Goal: Understand process/instructions: Learn how to perform a task or action

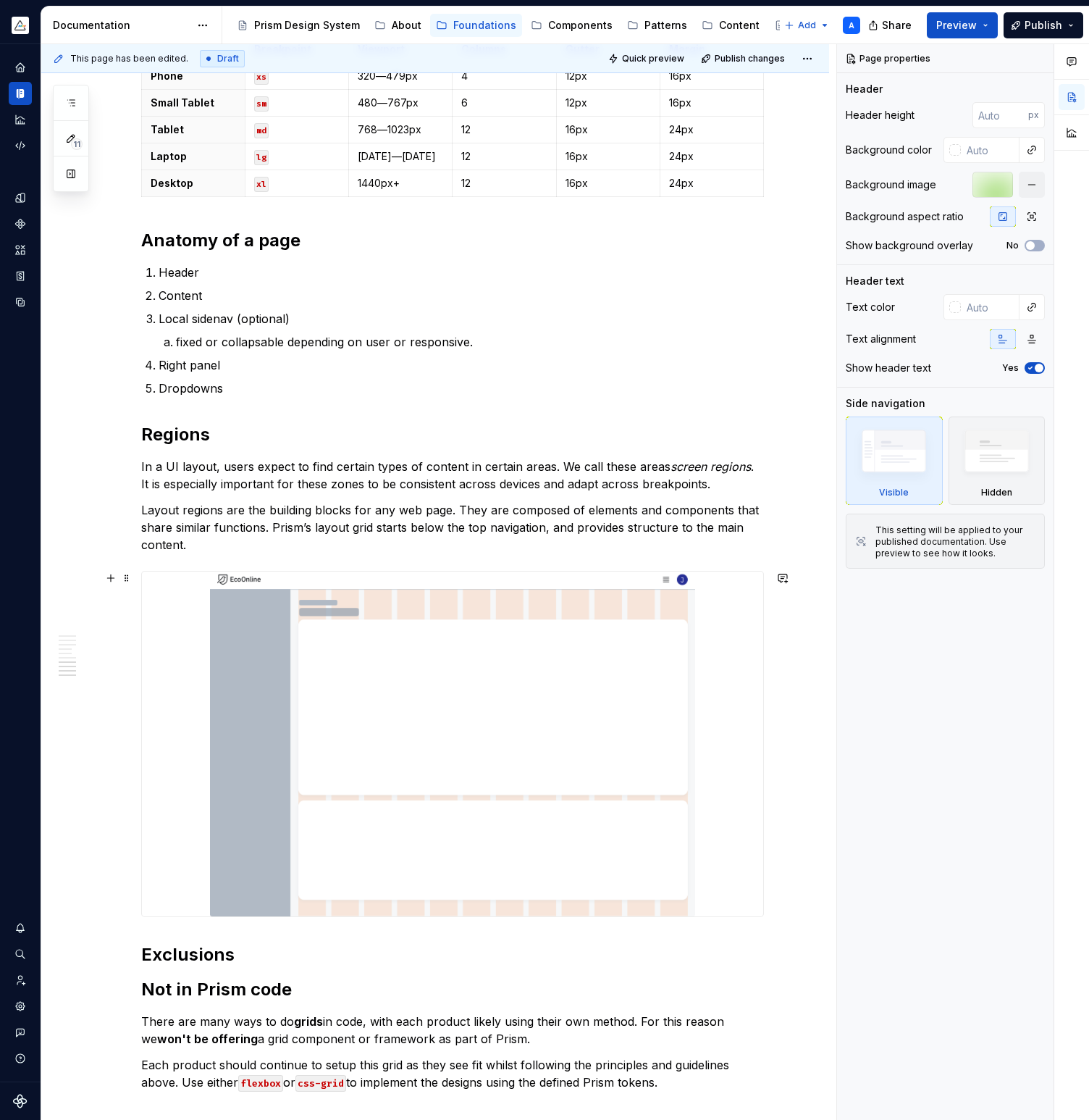
scroll to position [1824, 0]
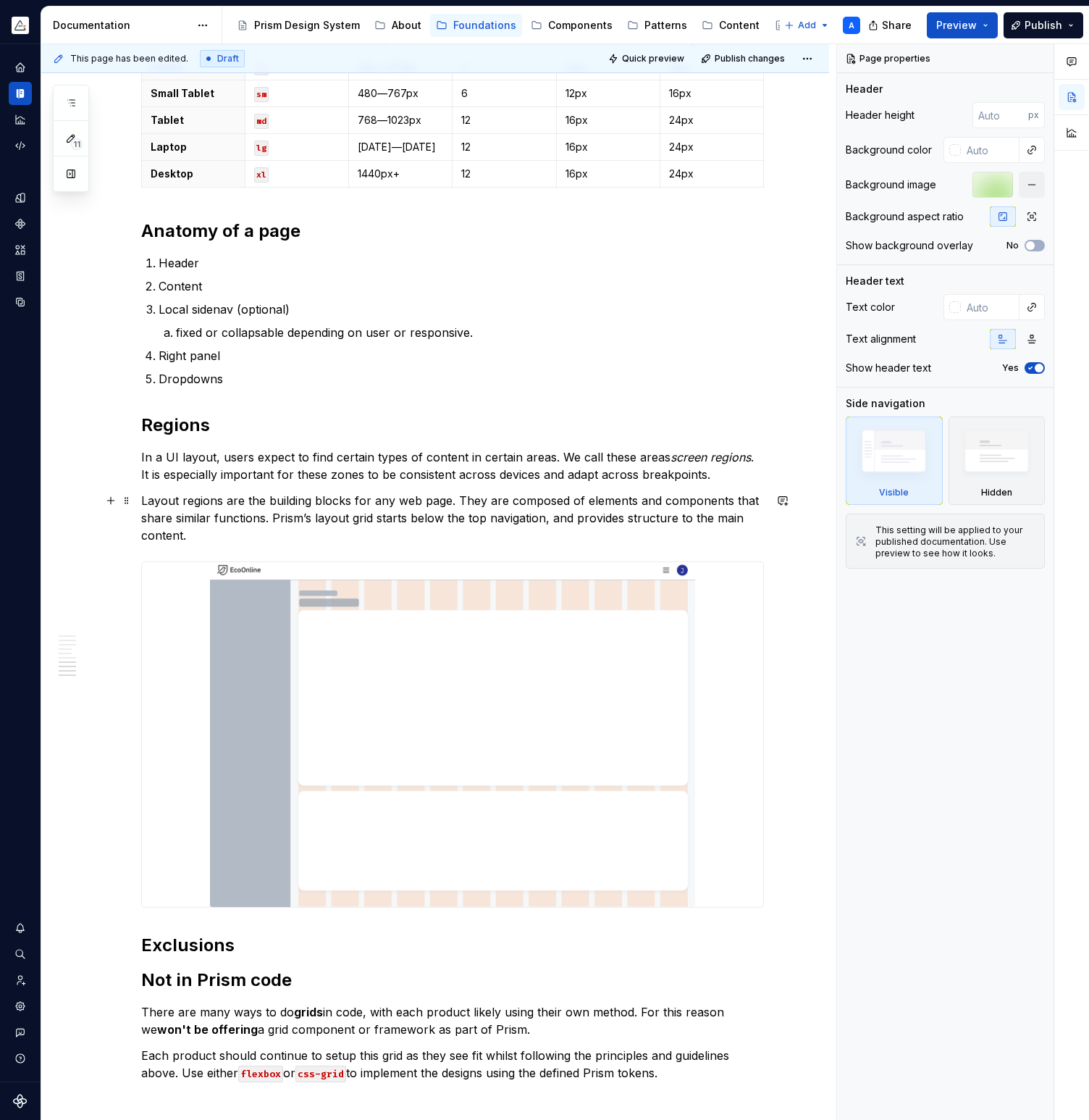
click at [181, 523] on p "Layout regions are the building blocks for any web page. They are composed of e…" at bounding box center [453, 518] width 623 height 52
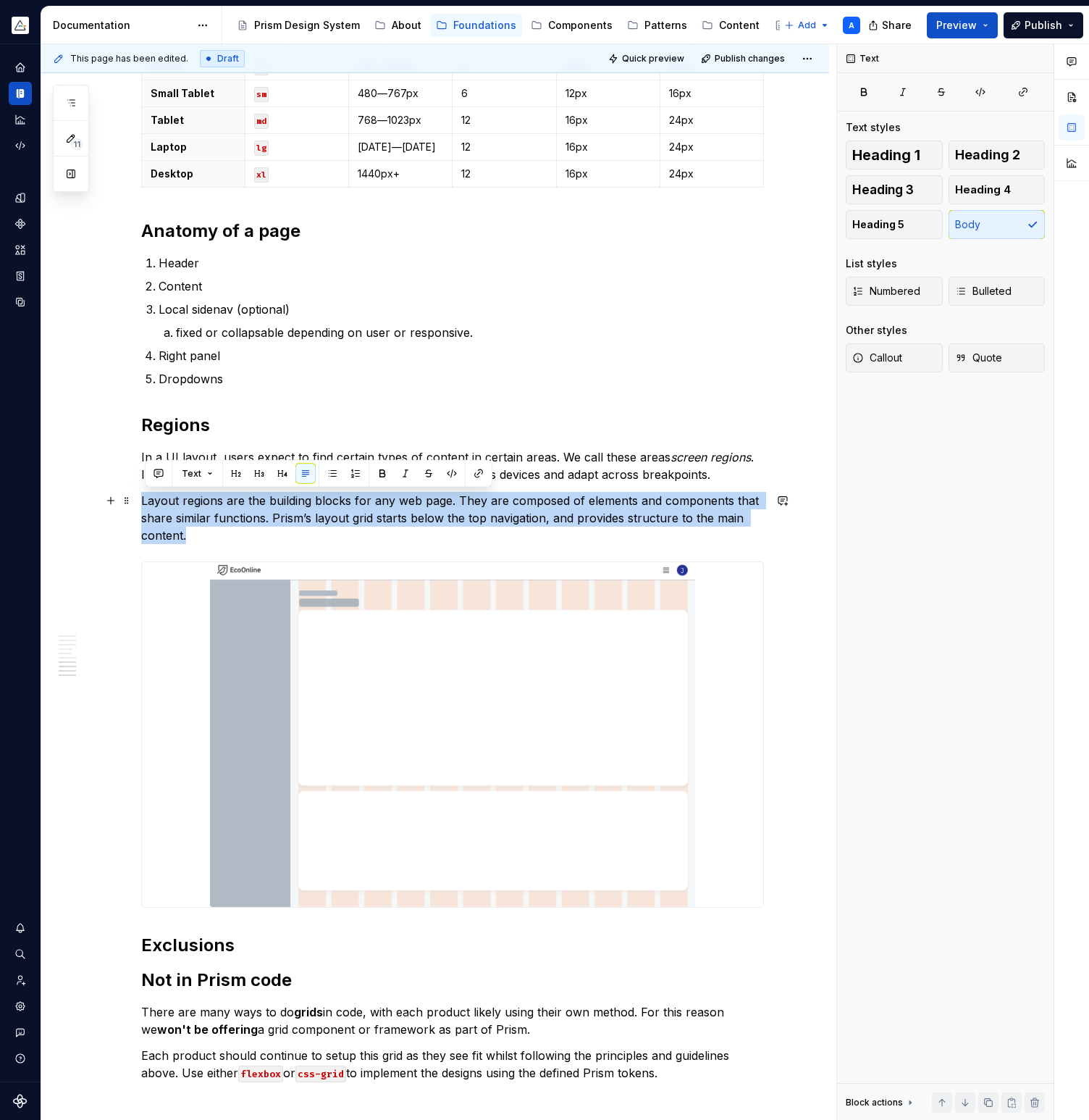
drag, startPoint x: 197, startPoint y: 536, endPoint x: 146, endPoint y: 507, distance: 58.7
click at [146, 507] on p "Layout regions are the building blocks for any web page. They are composed of e…" at bounding box center [453, 518] width 623 height 52
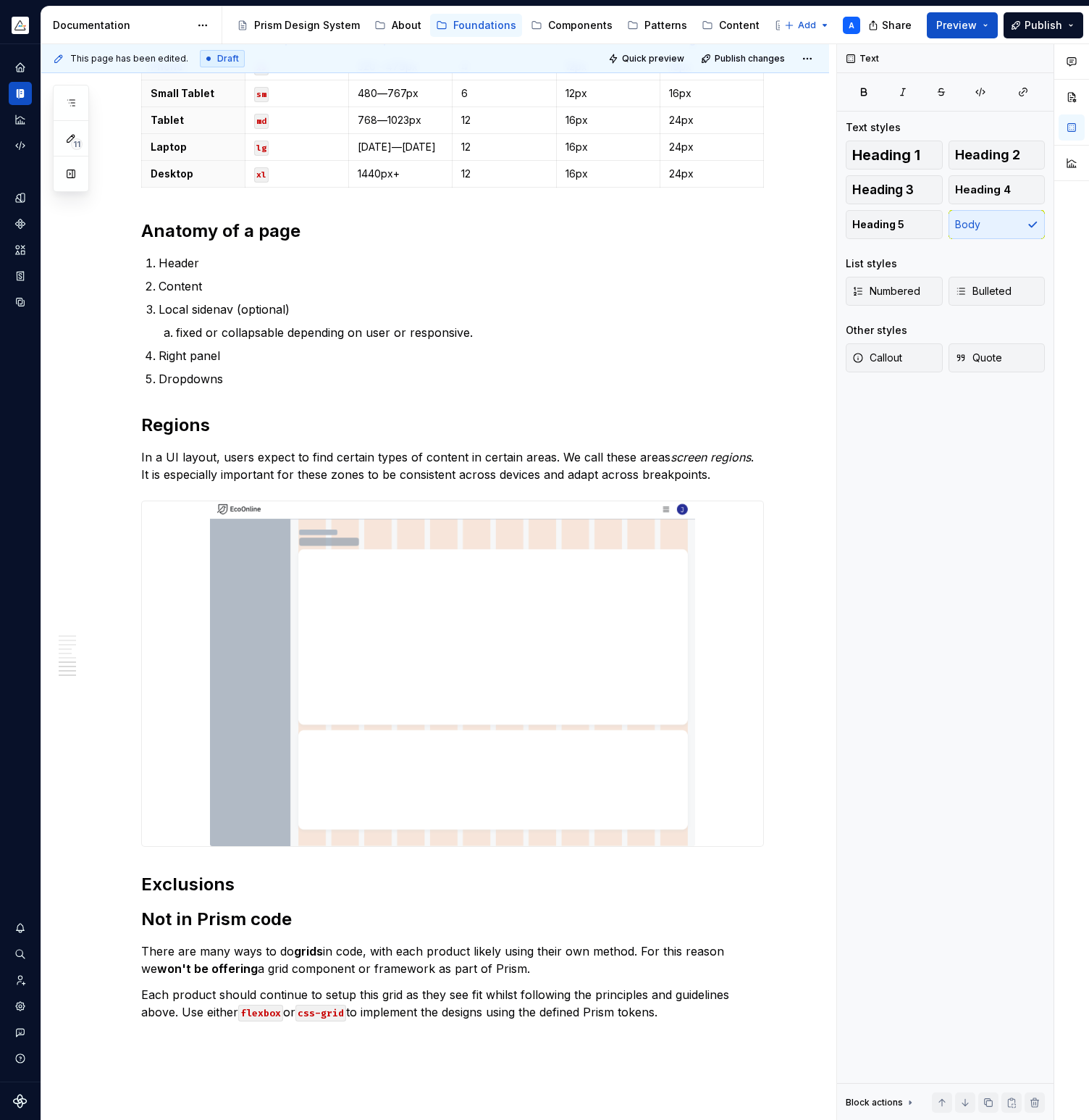
type textarea "*"
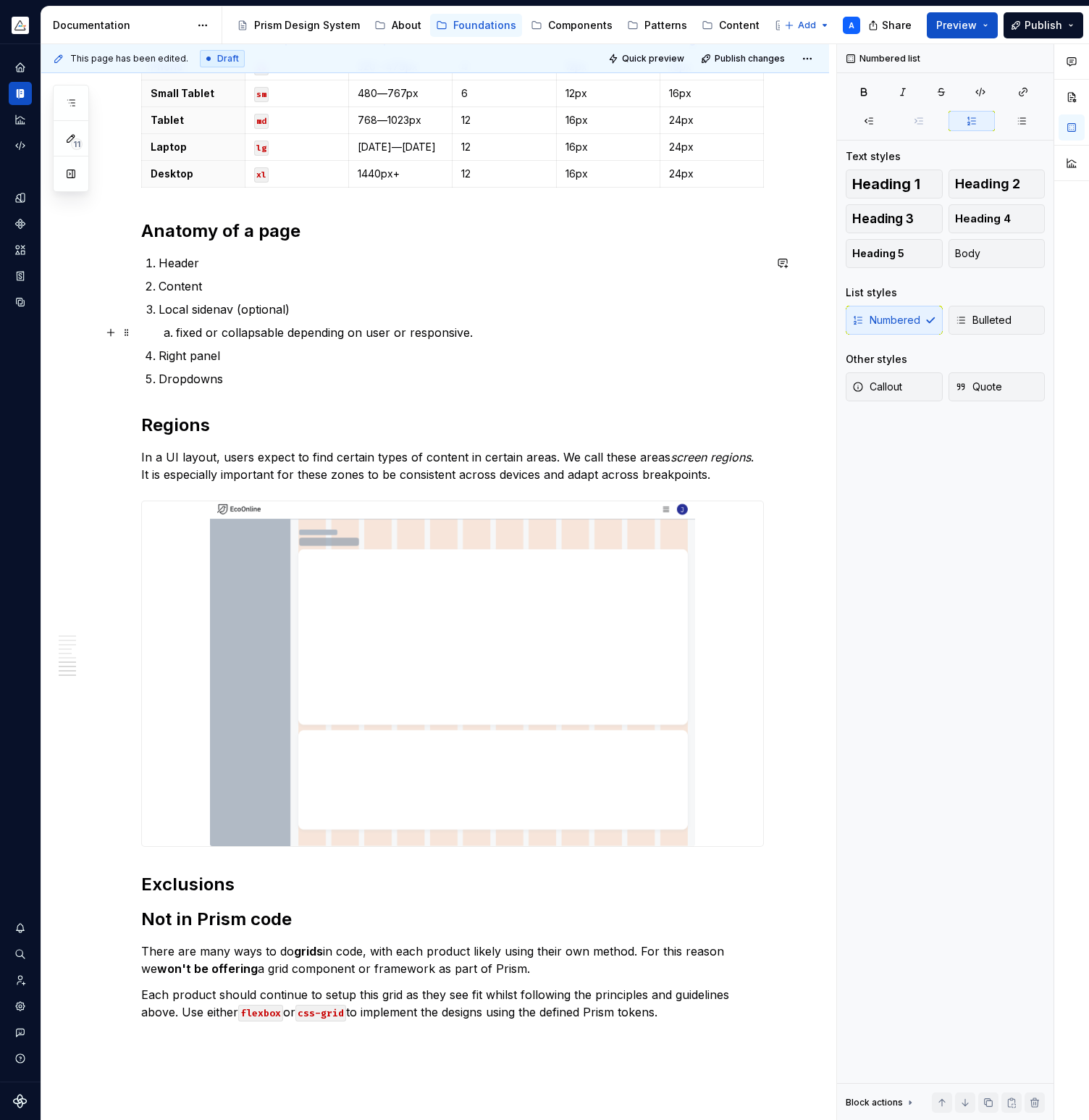
click at [434, 332] on p "fixed or collapsable depending on user or responsive." at bounding box center [470, 332] width 588 height 17
click at [434, 331] on p "fixed or collapsable depending on user or responsive." at bounding box center [470, 332] width 588 height 17
click at [393, 332] on p "fixed or collapsable depending on user or responsive." at bounding box center [470, 332] width 588 height 17
type textarea "*"
